Goal: Task Accomplishment & Management: Use online tool/utility

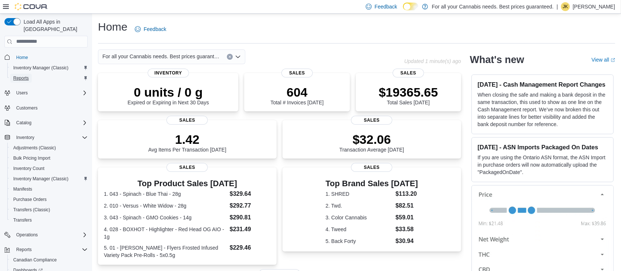
click at [21, 75] on span "Reports" at bounding box center [20, 78] width 15 height 6
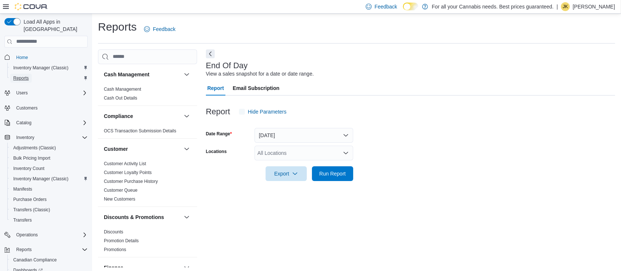
scroll to position [2, 0]
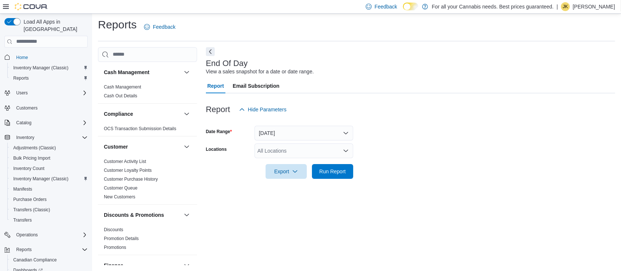
click at [262, 148] on div "All Locations" at bounding box center [304, 150] width 99 height 15
type input "***"
click at [291, 164] on span "TCS0201 King W" at bounding box center [294, 162] width 40 height 7
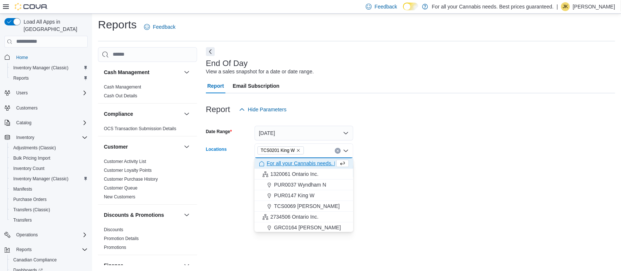
click at [430, 151] on form "Date Range [DATE] Locations TCS0201 [GEOGRAPHIC_DATA] box. Selected. TCS0201 Ki…" at bounding box center [410, 148] width 409 height 62
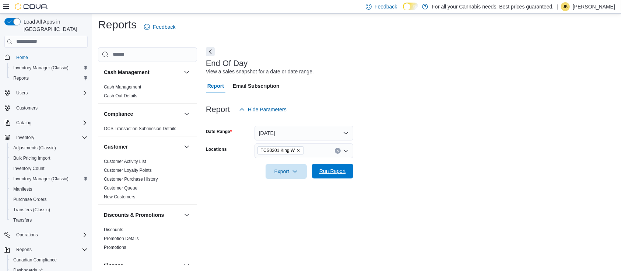
click at [340, 167] on span "Run Report" at bounding box center [332, 170] width 27 height 7
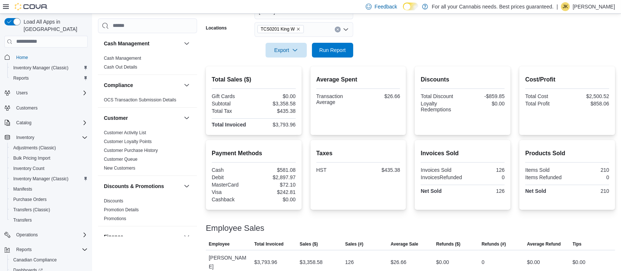
scroll to position [506, 0]
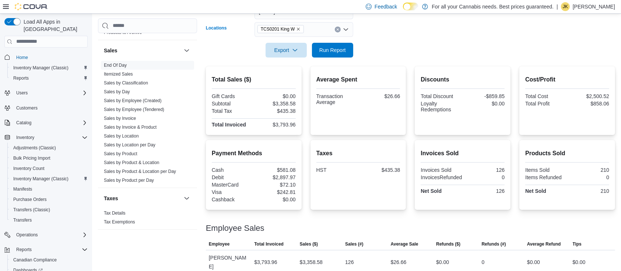
click at [338, 31] on icon "Clear input" at bounding box center [337, 29] width 3 height 3
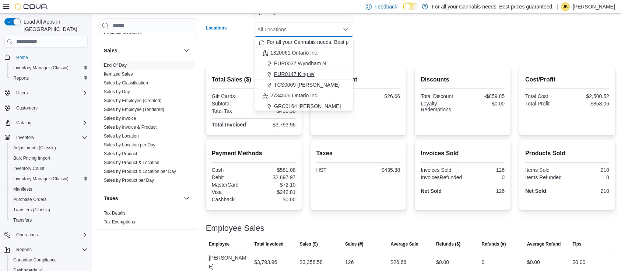
click at [306, 73] on span "PUR0147 King W" at bounding box center [294, 73] width 41 height 7
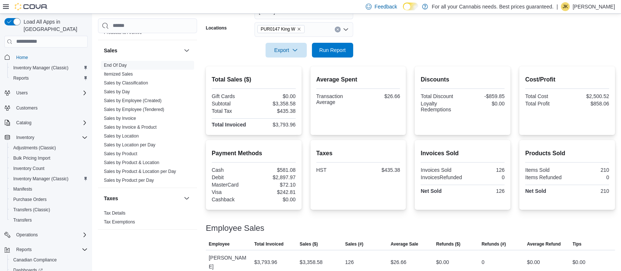
click at [396, 32] on form "Date Range [DATE] Locations PUR0147 King W Export Run Report" at bounding box center [410, 27] width 409 height 62
click at [333, 56] on span "Run Report" at bounding box center [332, 49] width 32 height 15
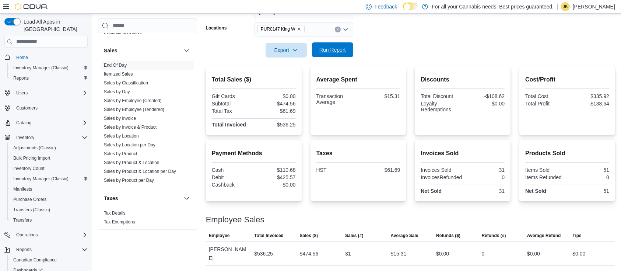
scroll to position [115, 0]
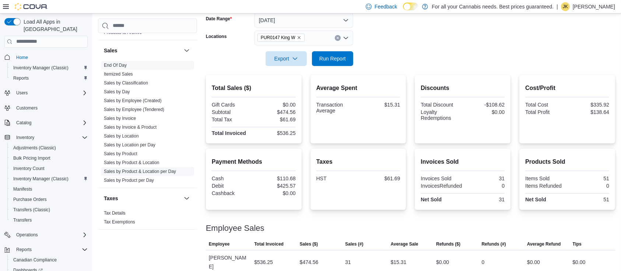
click at [164, 172] on link "Sales by Product & Location per Day" at bounding box center [140, 171] width 72 height 5
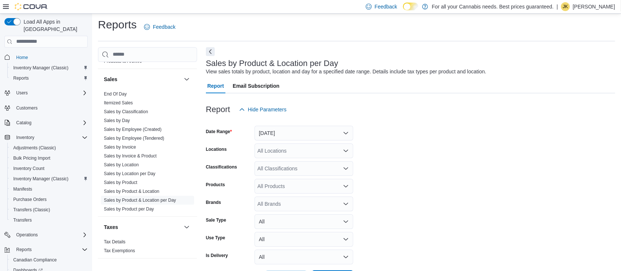
scroll to position [17, 0]
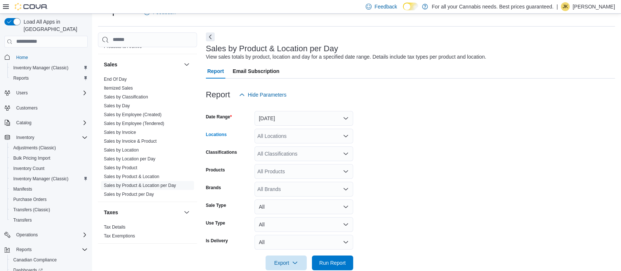
click at [281, 129] on div "All Locations" at bounding box center [304, 136] width 99 height 15
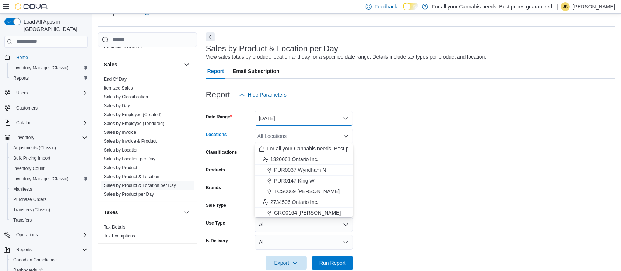
click at [281, 119] on button "[DATE]" at bounding box center [304, 118] width 99 height 15
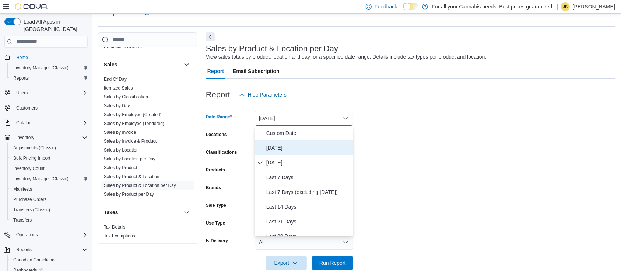
click at [277, 145] on span "[DATE]" at bounding box center [308, 147] width 84 height 9
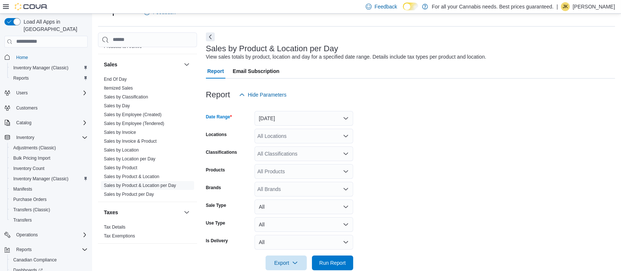
click at [287, 139] on div "All Locations" at bounding box center [304, 136] width 99 height 15
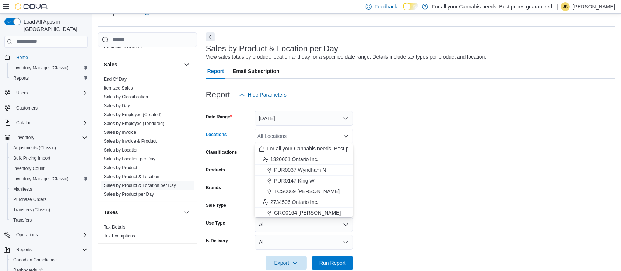
click at [296, 182] on span "PUR0147 King W" at bounding box center [294, 180] width 41 height 7
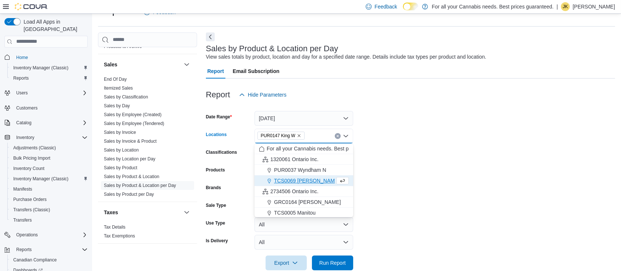
click at [448, 166] on form "Date Range [DATE] Locations PUR0147 [GEOGRAPHIC_DATA] box. Selected. PUR0147 Ki…" at bounding box center [410, 186] width 409 height 168
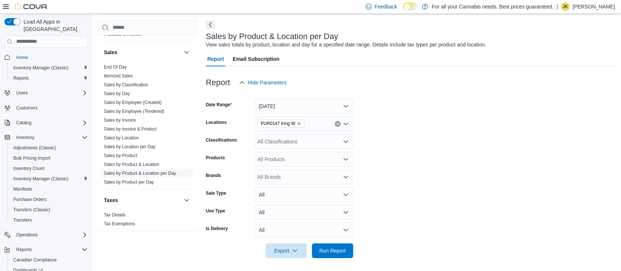
scroll to position [31, 0]
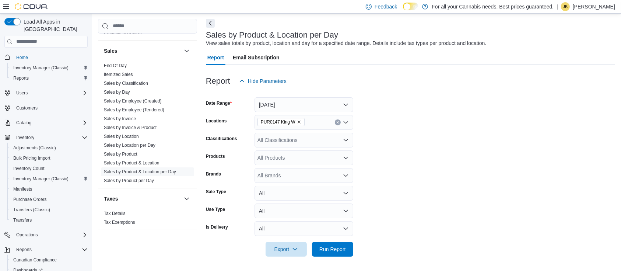
click at [310, 143] on div "All Classifications" at bounding box center [304, 140] width 99 height 15
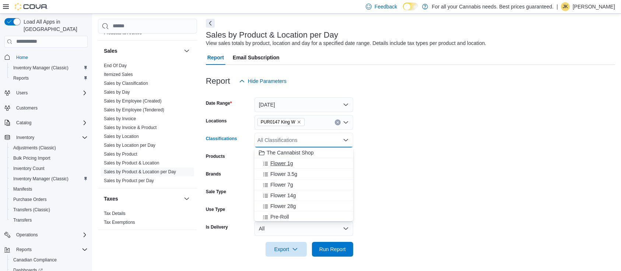
click at [302, 159] on div "Flower 1g" at bounding box center [304, 162] width 90 height 7
click at [301, 165] on div "Flower 3.5g" at bounding box center [297, 162] width 76 height 7
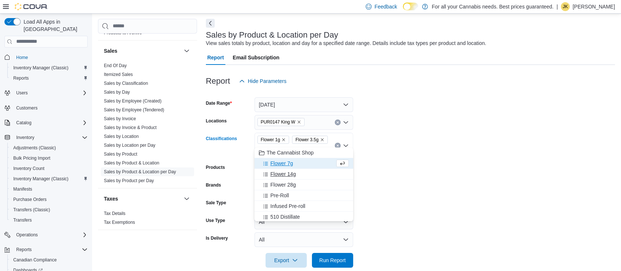
click at [301, 169] on button "Flower 14g" at bounding box center [304, 174] width 99 height 11
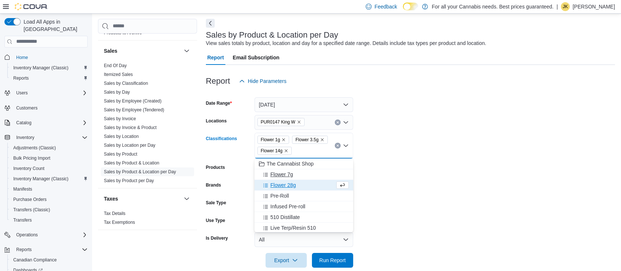
click at [290, 173] on span "Flower 7g" at bounding box center [281, 174] width 22 height 7
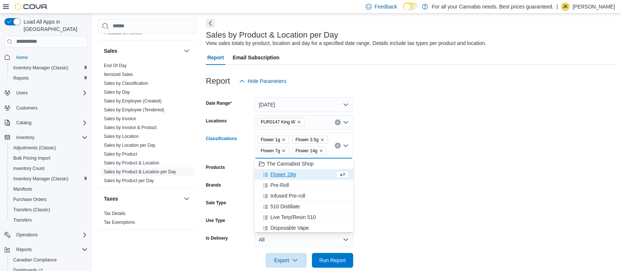
click at [298, 177] on div "Flower 28g" at bounding box center [297, 174] width 76 height 7
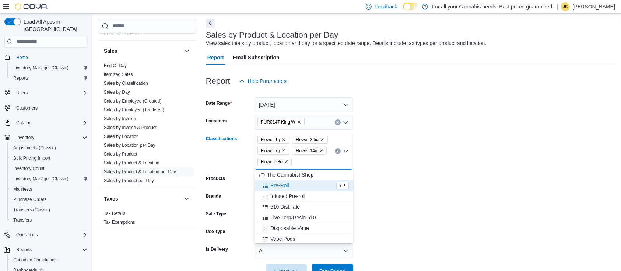
click at [333, 265] on span "Run Report" at bounding box center [332, 270] width 32 height 15
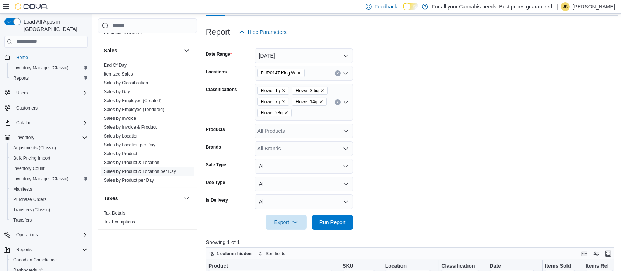
scroll to position [77, 0]
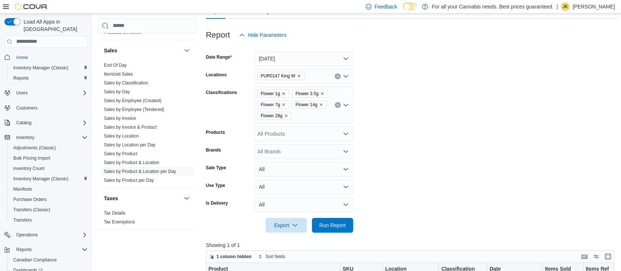
click at [338, 105] on icon "Clear input" at bounding box center [338, 105] width 2 height 2
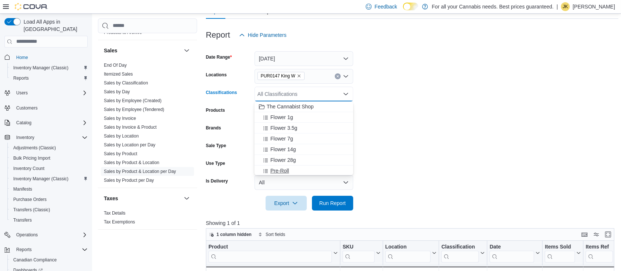
click at [292, 168] on div "Pre-Roll" at bounding box center [304, 170] width 90 height 7
drag, startPoint x: 293, startPoint y: 167, endPoint x: 278, endPoint y: 170, distance: 15.0
click at [278, 170] on span "Infused Pre-roll" at bounding box center [287, 169] width 35 height 7
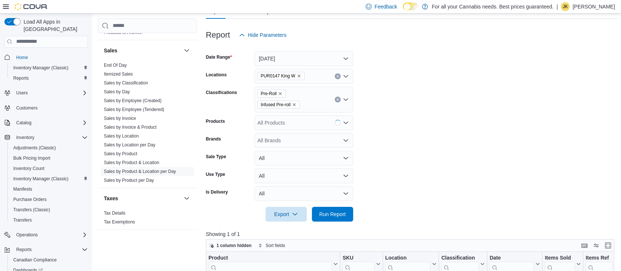
click at [341, 222] on div at bounding box center [412, 225] width 413 height 9
click at [340, 217] on span "Run Report" at bounding box center [332, 213] width 27 height 7
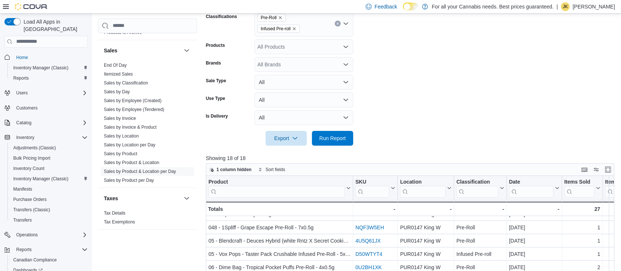
scroll to position [40, 0]
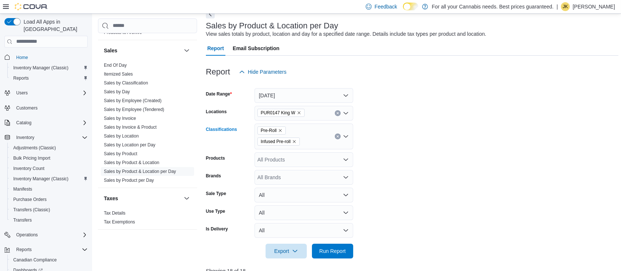
click at [337, 135] on icon "Clear input" at bounding box center [338, 136] width 2 height 2
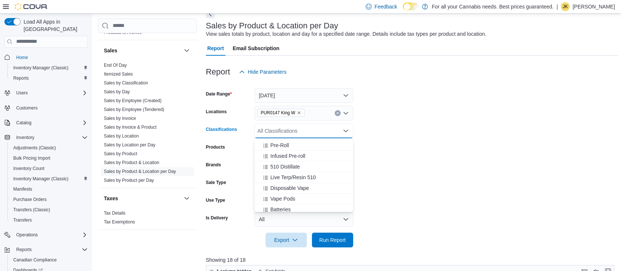
scroll to position [65, 0]
click at [293, 165] on span "510 Distillate" at bounding box center [284, 163] width 29 height 7
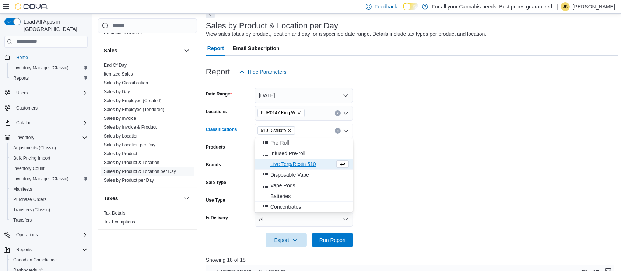
click at [297, 166] on span "Live Terp/Resin 510" at bounding box center [292, 163] width 45 height 7
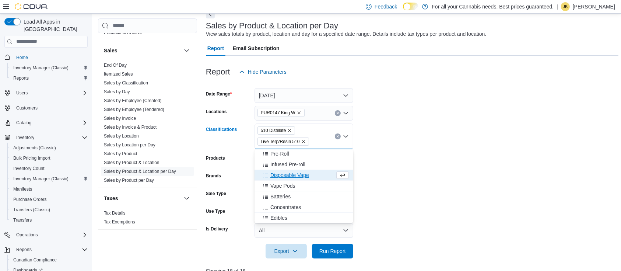
click at [300, 177] on span "Disposable Vape" at bounding box center [289, 174] width 39 height 7
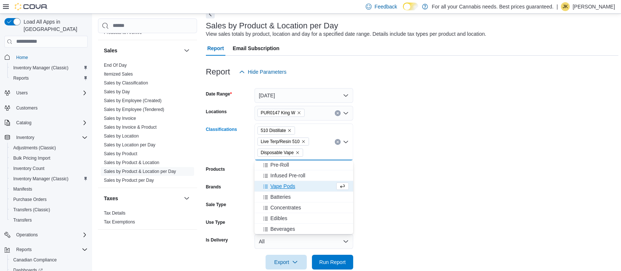
click at [285, 185] on span "Vape Pods" at bounding box center [282, 185] width 25 height 7
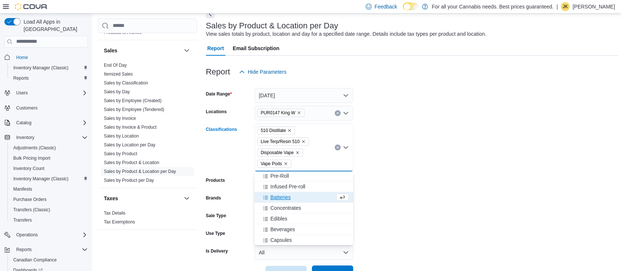
click at [331, 267] on span "Run Report" at bounding box center [332, 272] width 32 height 15
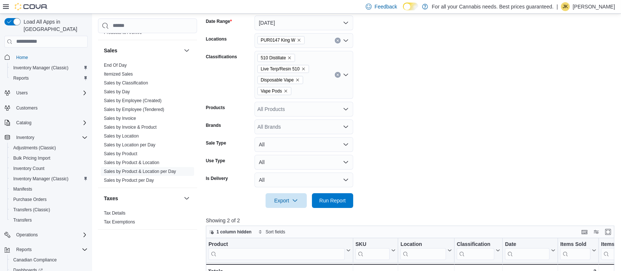
scroll to position [77, 0]
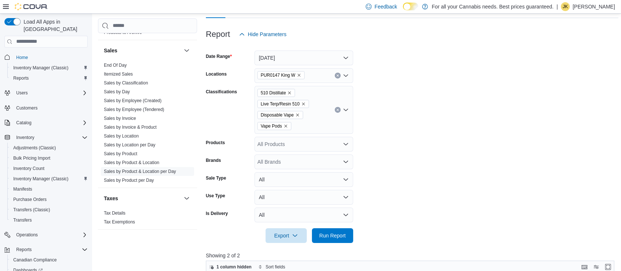
click at [336, 108] on button "Clear input" at bounding box center [338, 110] width 6 height 6
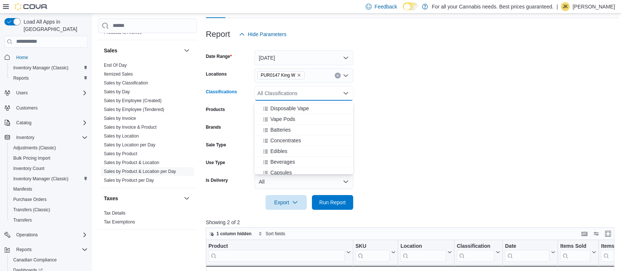
scroll to position [109, 0]
click at [306, 135] on div "Concentrates" at bounding box center [304, 135] width 90 height 7
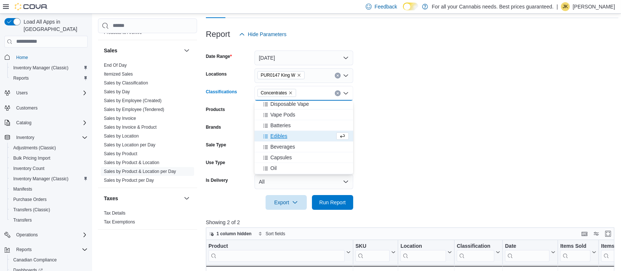
click at [293, 139] on div "Edibles" at bounding box center [297, 135] width 76 height 7
click at [299, 141] on button "Capsules" at bounding box center [304, 146] width 99 height 11
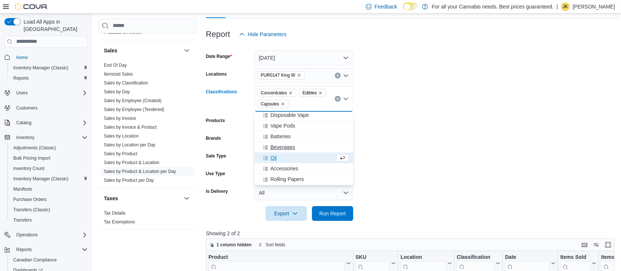
click at [289, 144] on span "Beverages" at bounding box center [282, 146] width 25 height 7
click at [289, 146] on div "Oil" at bounding box center [297, 146] width 76 height 7
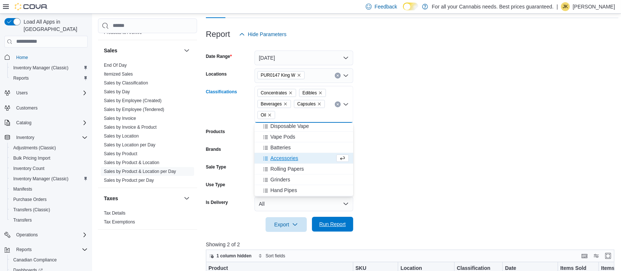
click at [342, 222] on span "Run Report" at bounding box center [332, 223] width 27 height 7
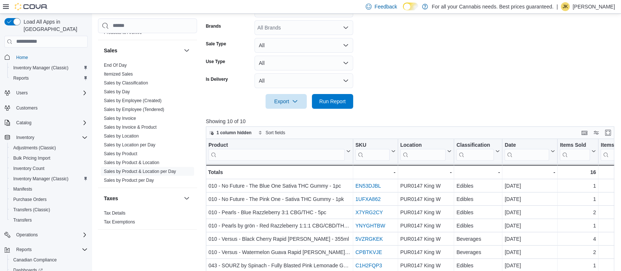
scroll to position [113, 0]
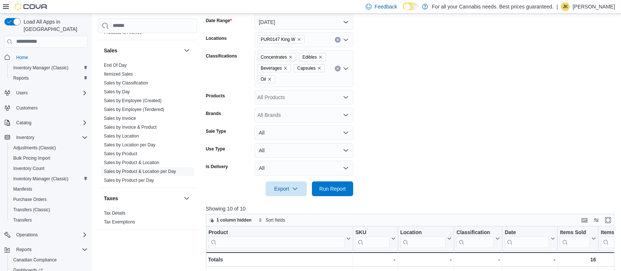
click at [336, 69] on button "Clear input" at bounding box center [338, 69] width 6 height 6
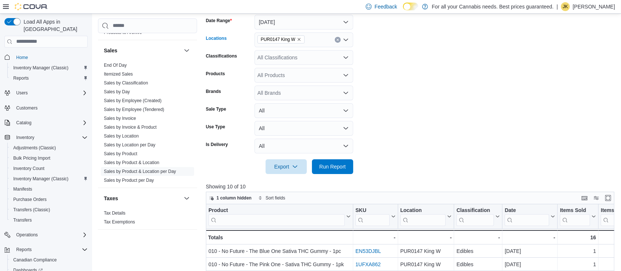
click at [337, 37] on button "Clear input" at bounding box center [338, 40] width 6 height 6
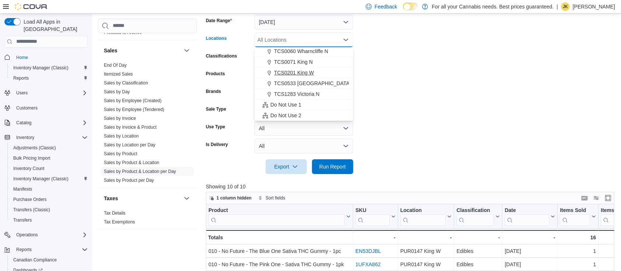
click at [292, 69] on span "TCS0201 King W" at bounding box center [294, 72] width 40 height 7
click at [443, 47] on form "Date Range [DATE] Locations TCS0201 [GEOGRAPHIC_DATA] box. Selected. TCS0201 Ki…" at bounding box center [412, 90] width 413 height 168
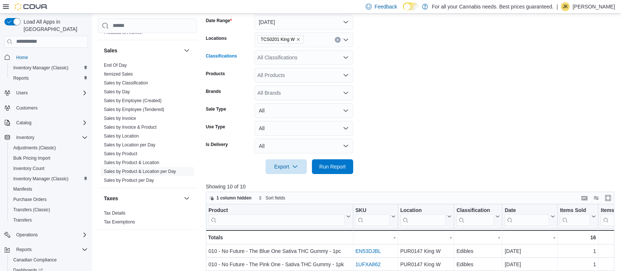
click at [330, 50] on div "All Classifications" at bounding box center [304, 57] width 99 height 15
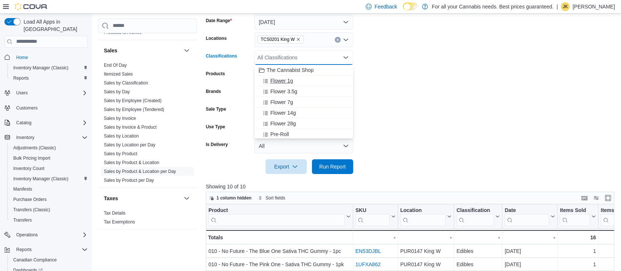
click at [281, 77] on span "Flower 1g" at bounding box center [281, 80] width 22 height 7
click at [338, 167] on span "Run Report" at bounding box center [332, 165] width 27 height 7
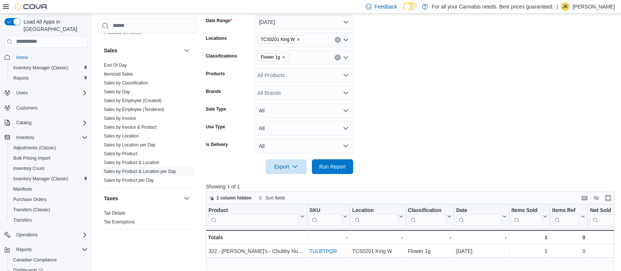
click at [336, 56] on icon "Clear input" at bounding box center [337, 57] width 3 height 3
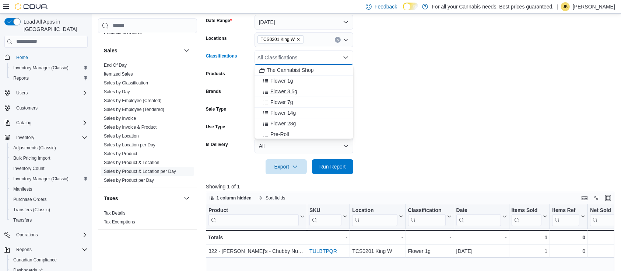
click at [286, 89] on span "Flower 3.5g" at bounding box center [283, 91] width 27 height 7
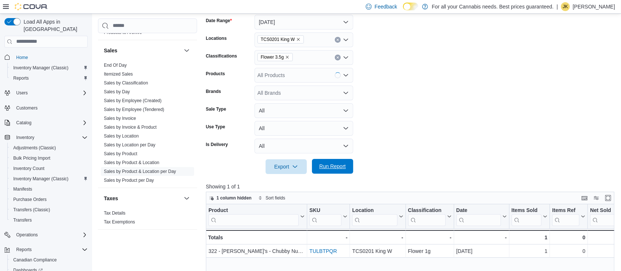
click at [347, 169] on span "Run Report" at bounding box center [332, 166] width 32 height 15
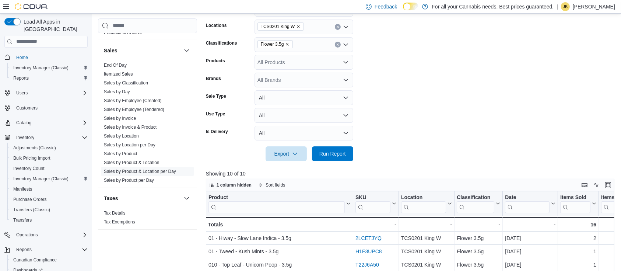
scroll to position [121, 0]
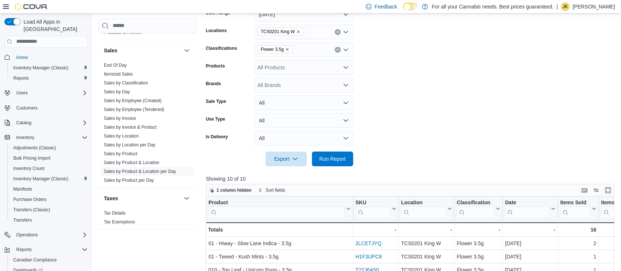
click at [338, 49] on icon "Clear input" at bounding box center [338, 50] width 2 height 2
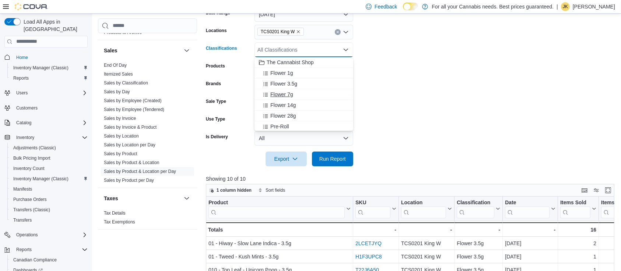
click at [294, 96] on div "Flower 7g" at bounding box center [304, 94] width 90 height 7
click at [335, 155] on span "Run Report" at bounding box center [332, 158] width 27 height 7
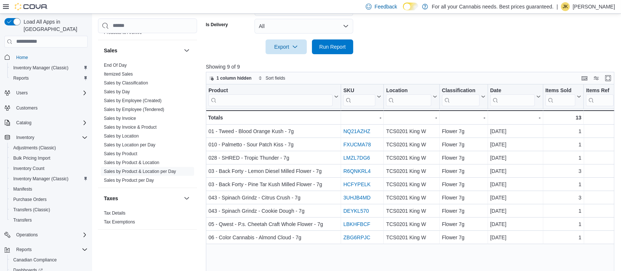
scroll to position [126, 0]
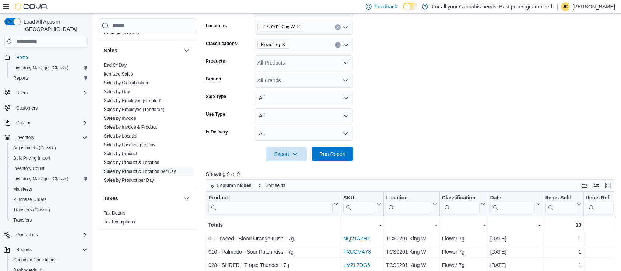
click at [337, 45] on icon "Clear input" at bounding box center [338, 45] width 2 height 2
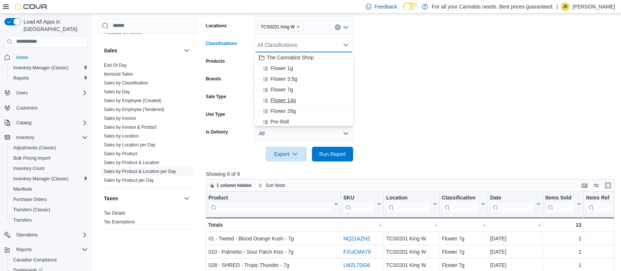
click at [293, 100] on span "Flower 14g" at bounding box center [282, 99] width 25 height 7
click at [335, 155] on span "Run Report" at bounding box center [332, 153] width 27 height 7
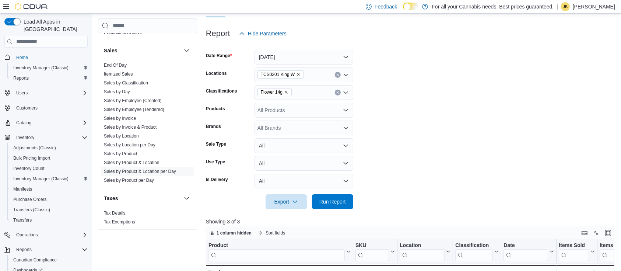
scroll to position [50, 0]
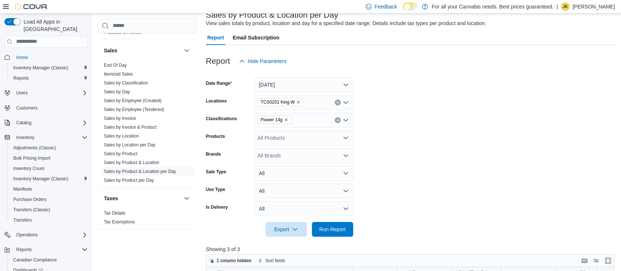
click at [336, 121] on button "Clear input" at bounding box center [338, 120] width 6 height 6
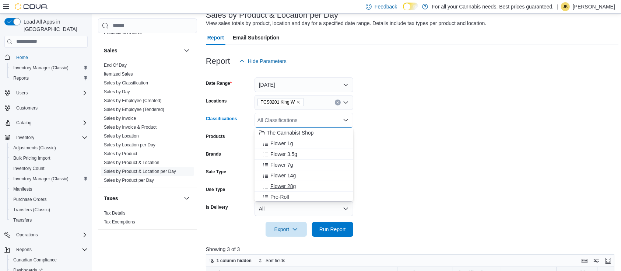
click at [297, 184] on div "Flower 28g" at bounding box center [304, 185] width 90 height 7
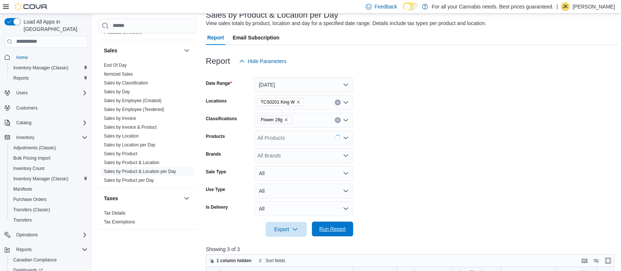
click at [334, 226] on span "Run Report" at bounding box center [332, 228] width 27 height 7
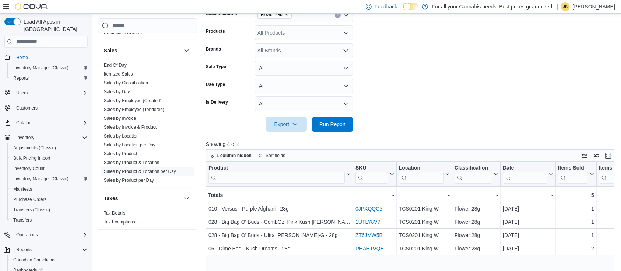
scroll to position [102, 0]
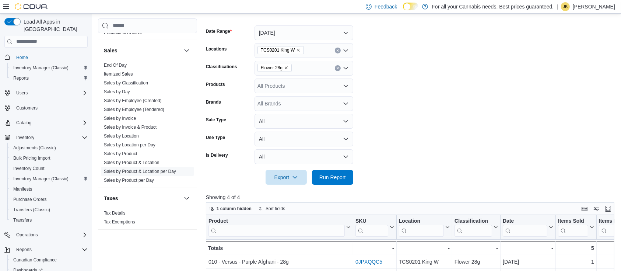
click at [336, 71] on div "Flower 28g" at bounding box center [304, 68] width 99 height 15
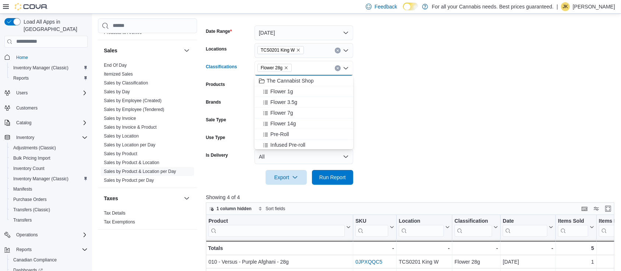
click at [336, 67] on icon "Clear input" at bounding box center [337, 68] width 3 height 3
click at [298, 143] on div "Pre-Roll" at bounding box center [304, 144] width 90 height 7
click at [336, 186] on div at bounding box center [412, 189] width 413 height 9
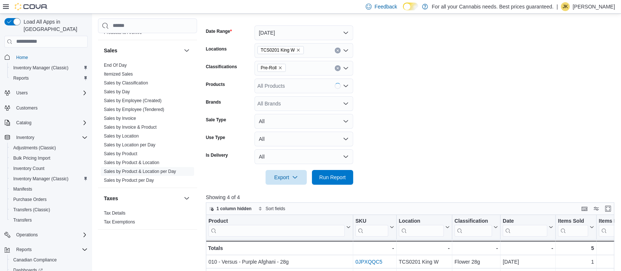
click at [336, 185] on div at bounding box center [412, 189] width 413 height 9
click at [338, 180] on span "Run Report" at bounding box center [332, 176] width 27 height 7
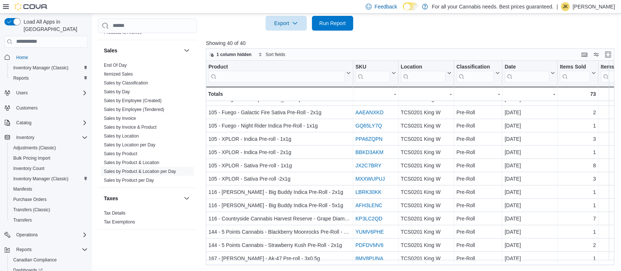
scroll to position [98, 0]
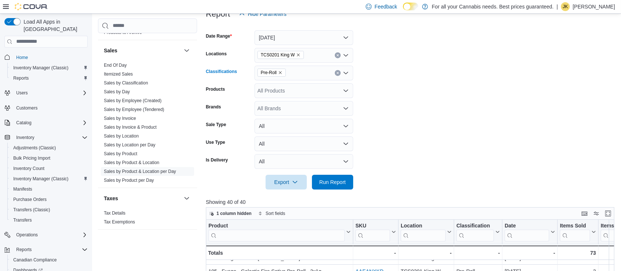
click at [341, 73] on div "Pre-Roll" at bounding box center [304, 73] width 99 height 15
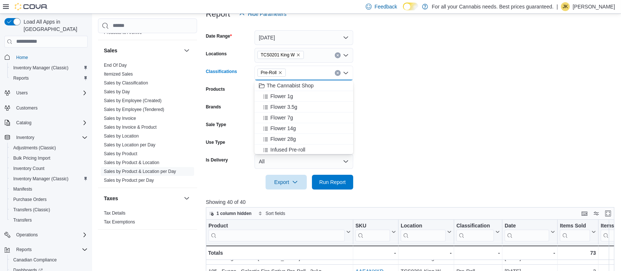
click at [339, 72] on icon "Clear input" at bounding box center [337, 72] width 3 height 3
click at [306, 110] on div "Infused Pre-roll" at bounding box center [304, 110] width 90 height 7
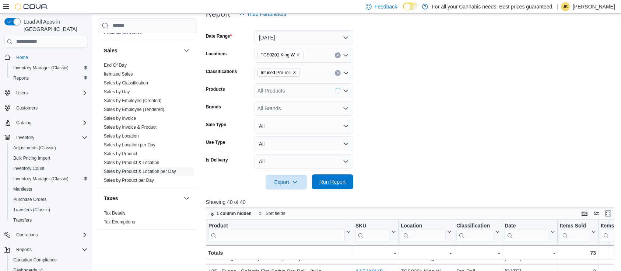
click at [330, 184] on span "Run Report" at bounding box center [332, 181] width 27 height 7
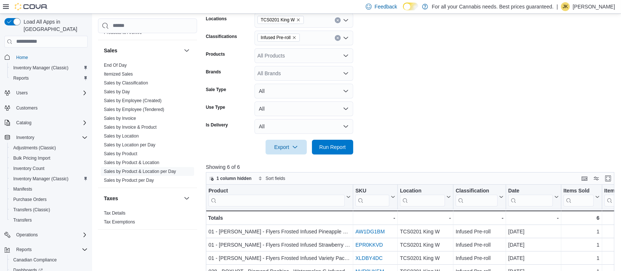
scroll to position [115, 0]
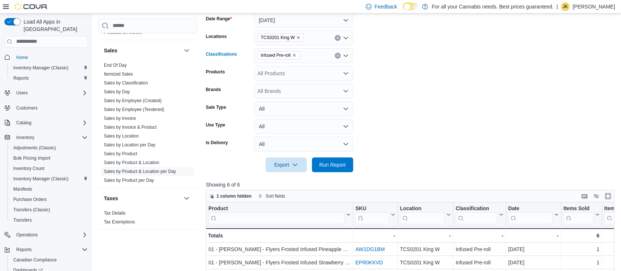
click at [336, 57] on icon "Clear input" at bounding box center [337, 55] width 3 height 3
click at [354, 75] on form "Date Range [DATE] Locations TCS0201 King W Classifications All Classifications …" at bounding box center [412, 88] width 413 height 168
click at [336, 57] on div "All Classifications" at bounding box center [304, 55] width 99 height 15
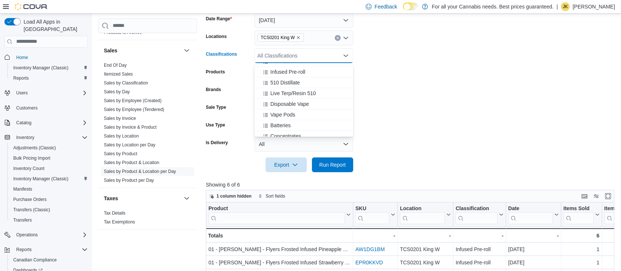
scroll to position [74, 0]
click at [309, 80] on div "510 Distillate" at bounding box center [304, 79] width 90 height 7
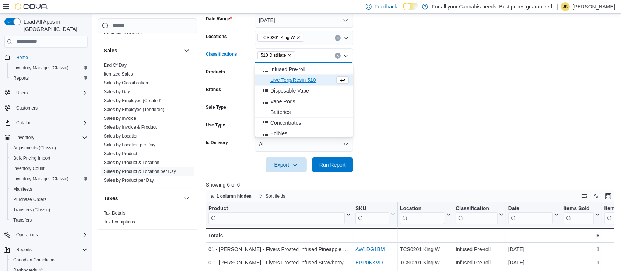
click at [309, 81] on span "Live Terp/Resin 510" at bounding box center [292, 79] width 45 height 7
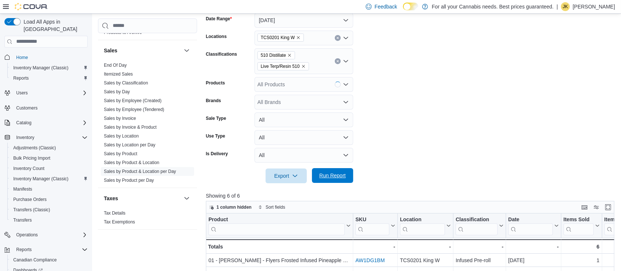
click at [339, 174] on span "Run Report" at bounding box center [332, 175] width 27 height 7
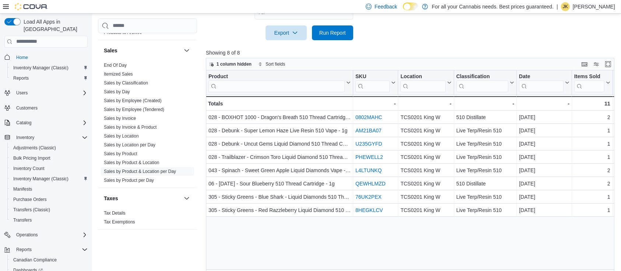
scroll to position [165, 0]
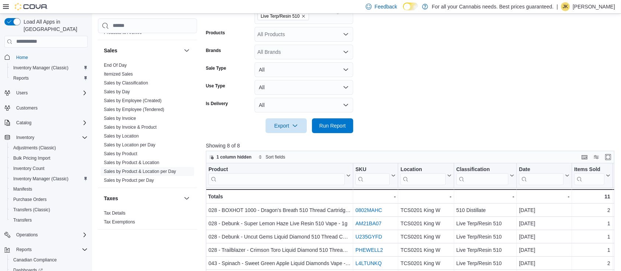
drag, startPoint x: 628, startPoint y: 114, endPoint x: 378, endPoint y: 62, distance: 255.9
click at [378, 62] on form "Date Range [DATE] Locations TCS0201 King W Classifications 510 Distillate Live …" at bounding box center [412, 43] width 413 height 179
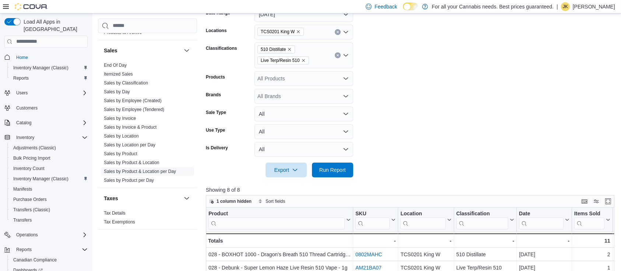
click at [336, 52] on button "Clear input" at bounding box center [338, 55] width 6 height 6
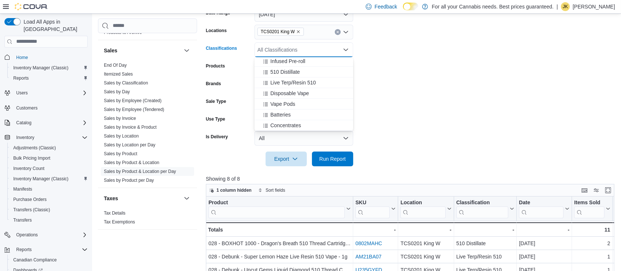
scroll to position [80, 0]
click at [297, 90] on span "Disposable Vape" at bounding box center [289, 88] width 39 height 7
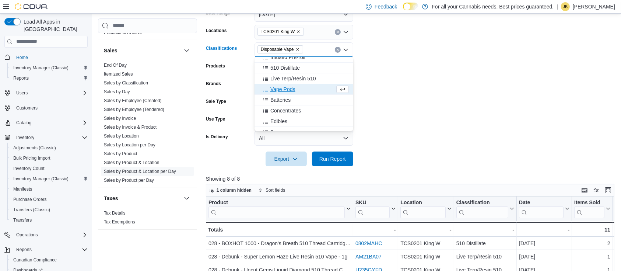
click at [337, 150] on div at bounding box center [412, 148] width 413 height 6
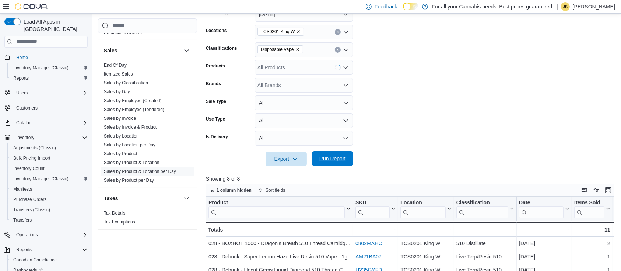
click at [340, 155] on span "Run Report" at bounding box center [332, 158] width 27 height 7
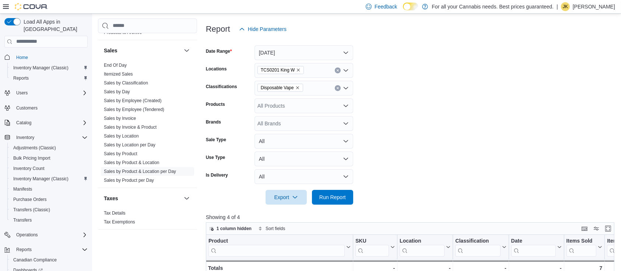
scroll to position [78, 0]
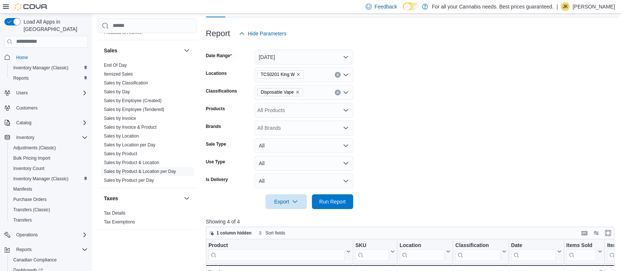
click at [336, 91] on button "Clear input" at bounding box center [338, 93] width 6 height 6
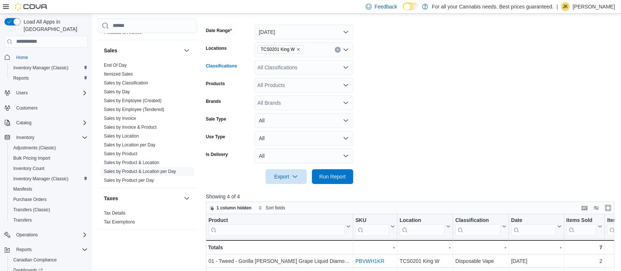
scroll to position [98, 0]
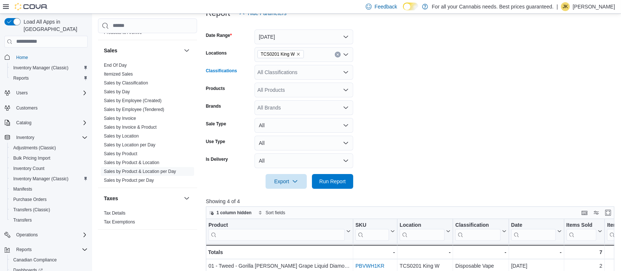
click at [284, 68] on div "All Classifications" at bounding box center [304, 72] width 99 height 15
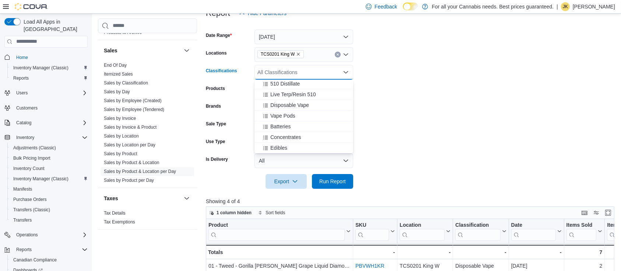
scroll to position [93, 0]
click at [296, 132] on span "Concentrates" at bounding box center [285, 130] width 31 height 7
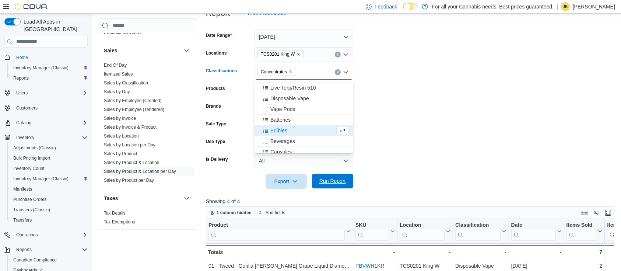
click at [335, 183] on span "Run Report" at bounding box center [332, 180] width 27 height 7
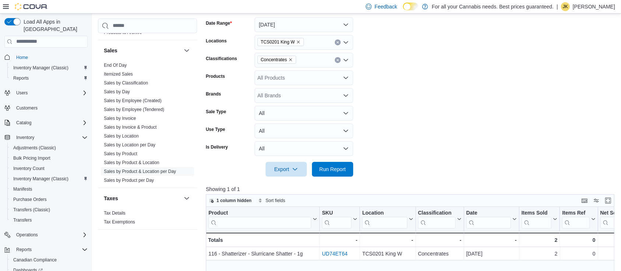
scroll to position [105, 0]
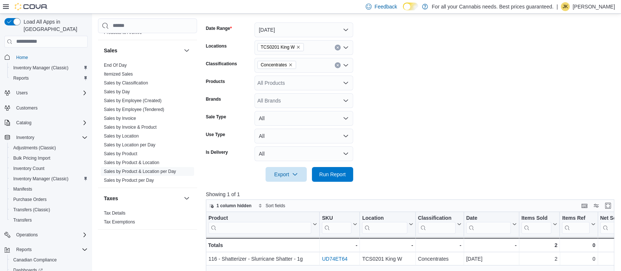
click at [337, 64] on icon "Clear input" at bounding box center [338, 65] width 2 height 2
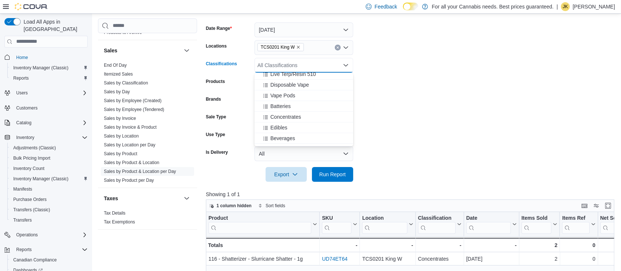
scroll to position [109, 0]
click at [302, 119] on div "Edibles" at bounding box center [304, 118] width 90 height 7
click at [418, 121] on form "Date Range [DATE] Locations TCS0201 King W Classifications Edibles Combo box. S…" at bounding box center [412, 98] width 413 height 168
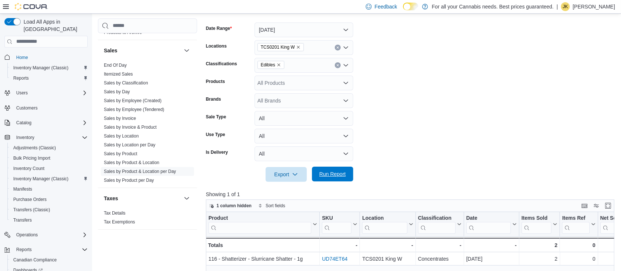
click at [328, 172] on span "Run Report" at bounding box center [332, 173] width 27 height 7
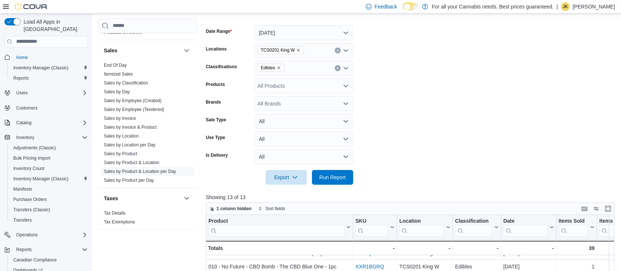
scroll to position [85, 0]
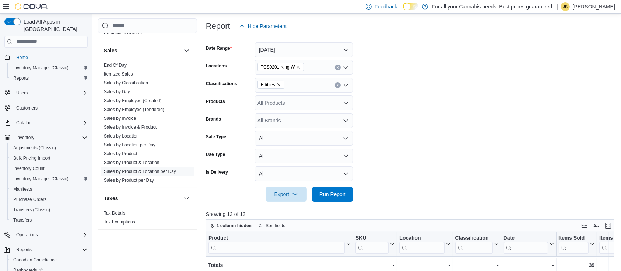
click at [336, 85] on icon "Clear input" at bounding box center [337, 85] width 3 height 3
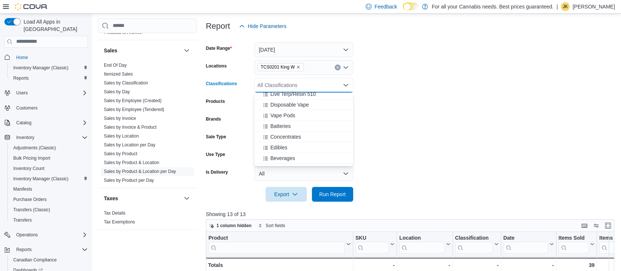
scroll to position [124, 0]
click at [304, 130] on div "Beverages" at bounding box center [304, 133] width 90 height 7
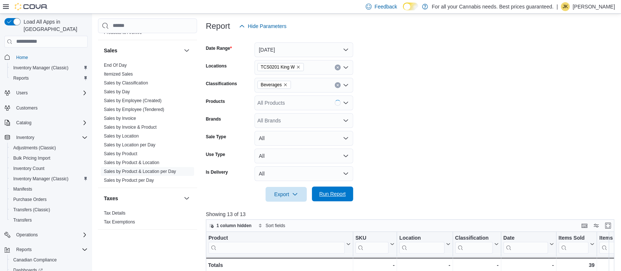
click at [340, 196] on span "Run Report" at bounding box center [332, 193] width 27 height 7
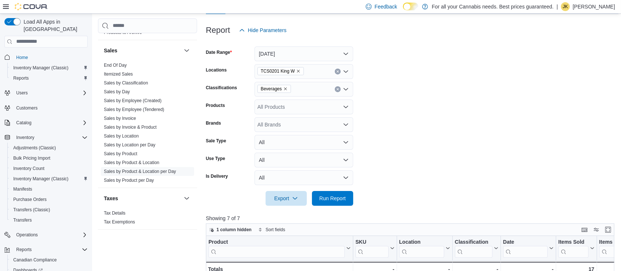
scroll to position [74, 0]
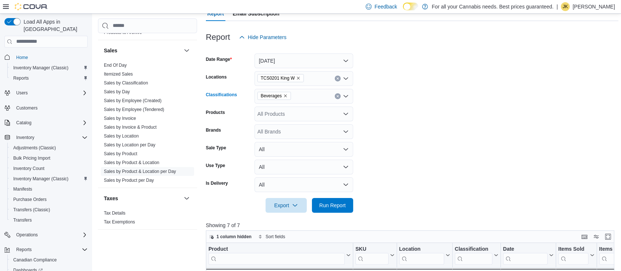
click at [337, 95] on icon "Clear input" at bounding box center [337, 96] width 3 height 3
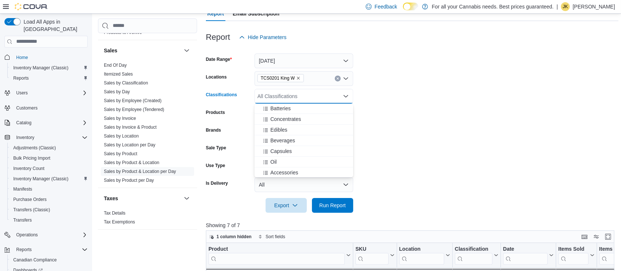
scroll to position [133, 0]
click at [303, 148] on div "Capsules" at bounding box center [304, 146] width 90 height 7
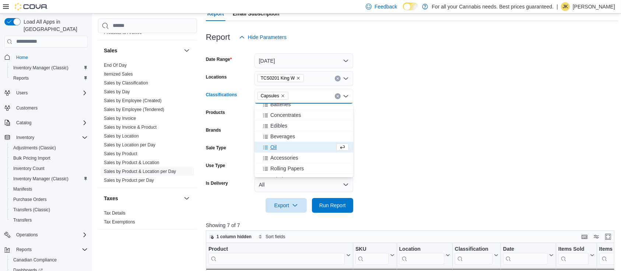
click at [286, 149] on div "Oil" at bounding box center [297, 146] width 76 height 7
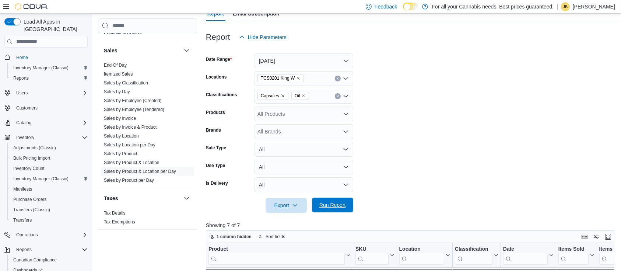
click at [341, 205] on span "Run Report" at bounding box center [332, 204] width 27 height 7
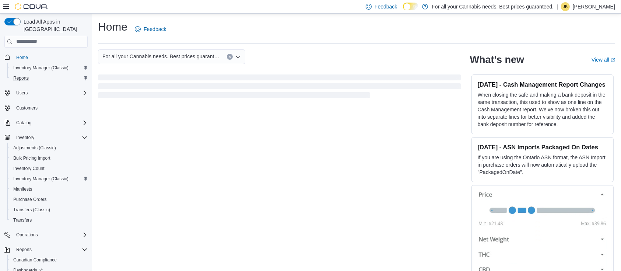
click at [35, 74] on div "Reports" at bounding box center [48, 78] width 77 height 9
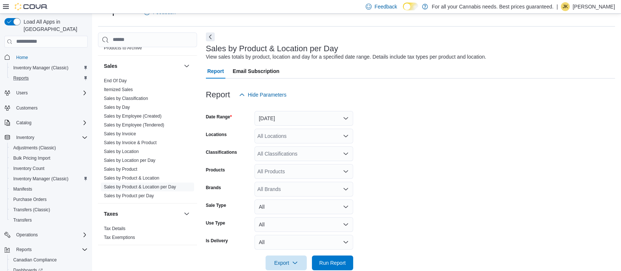
scroll to position [506, 0]
click at [113, 78] on link "End Of Day" at bounding box center [115, 79] width 23 height 5
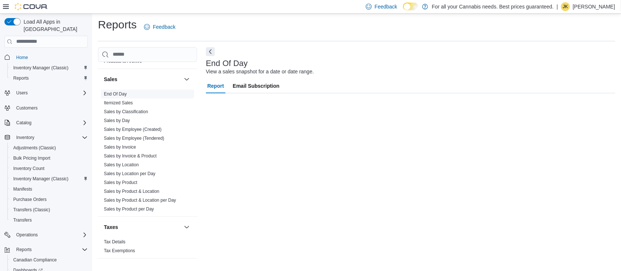
scroll to position [2, 0]
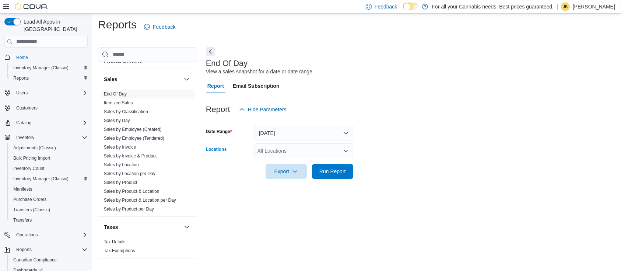
click at [281, 145] on div "All Locations" at bounding box center [304, 150] width 99 height 15
click at [354, 172] on form "Date Range Today Locations All Locations Export Run Report" at bounding box center [410, 148] width 409 height 62
click at [331, 150] on div "All Locations" at bounding box center [304, 150] width 99 height 15
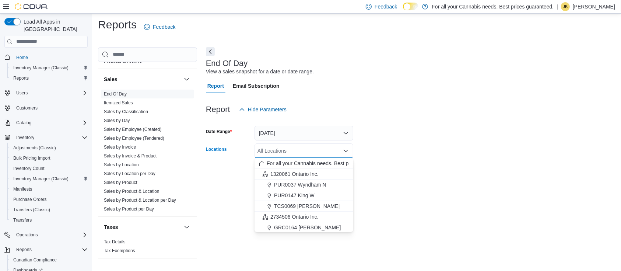
scroll to position [97, 0]
click at [300, 179] on button "TCS0201 King W" at bounding box center [304, 183] width 99 height 11
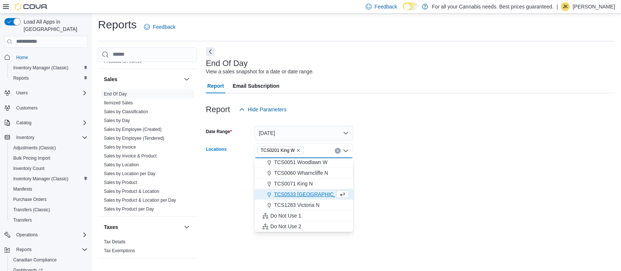
scroll to position [86, 0]
click at [438, 186] on div at bounding box center [410, 183] width 409 height 9
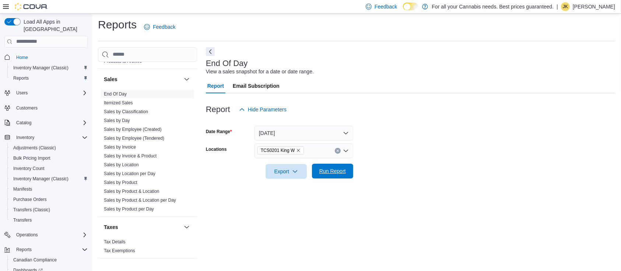
click at [353, 175] on button "Run Report" at bounding box center [332, 171] width 41 height 15
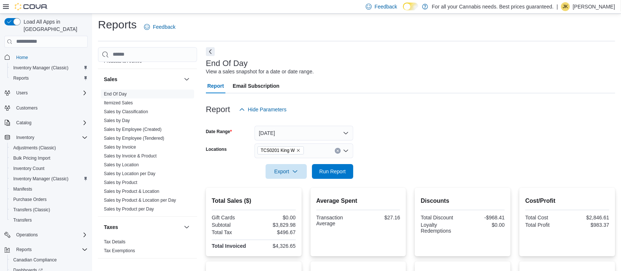
scroll to position [123, 0]
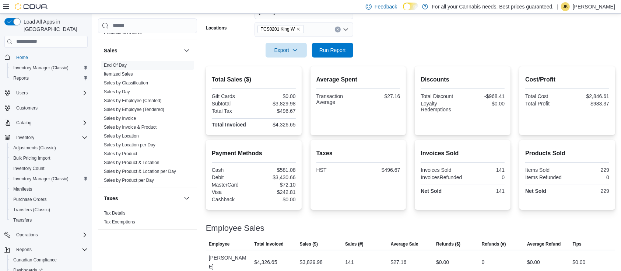
click at [336, 33] on div "TCS0201 King W" at bounding box center [304, 29] width 99 height 15
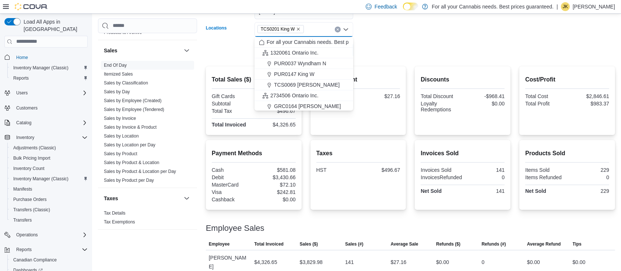
click at [337, 29] on icon "Clear input" at bounding box center [337, 29] width 3 height 3
click at [427, 61] on div at bounding box center [410, 61] width 409 height 9
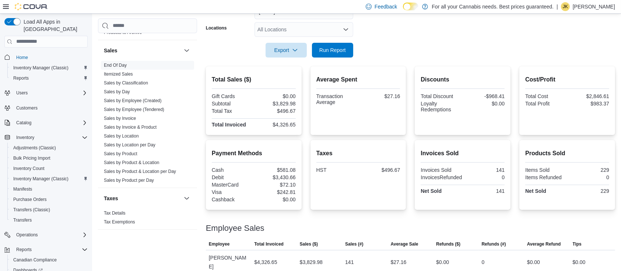
click at [401, 45] on form "Date Range Today Locations All Locations Export Run Report" at bounding box center [410, 27] width 409 height 62
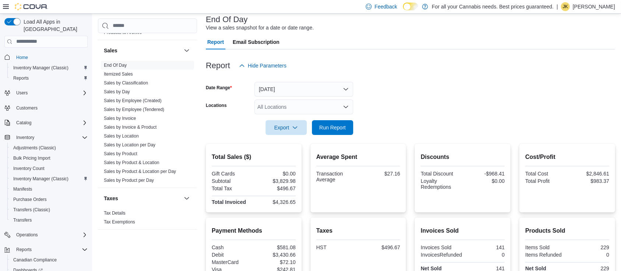
scroll to position [32, 0]
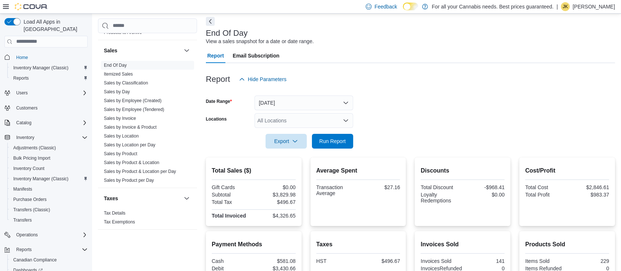
click at [436, 116] on form "Date Range Today Locations All Locations Export Run Report" at bounding box center [410, 118] width 409 height 62
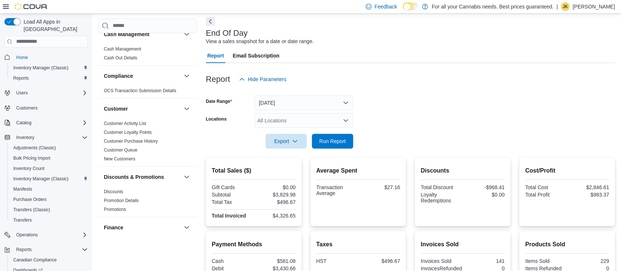
scroll to position [0, 0]
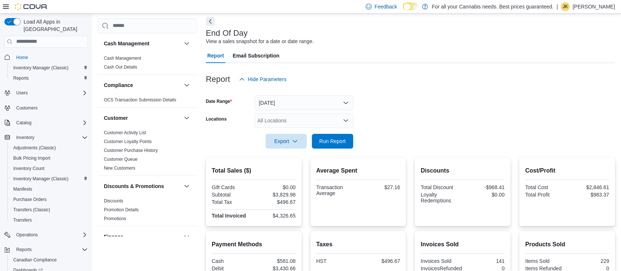
click at [531, 73] on div "Report Hide Parameters" at bounding box center [410, 79] width 409 height 15
